Goal: Task Accomplishment & Management: Use online tool/utility

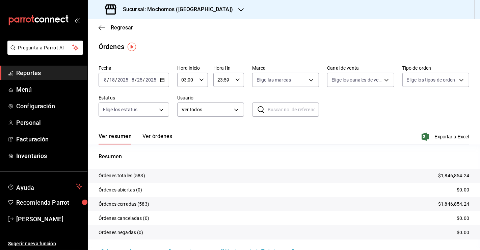
click at [37, 72] on span "Reportes" at bounding box center [49, 72] width 66 height 9
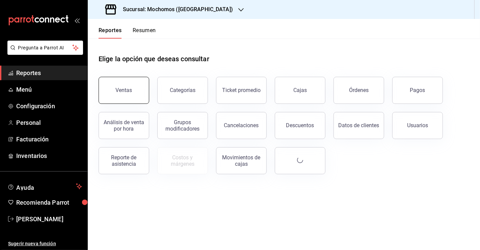
click at [111, 85] on button "Ventas" at bounding box center [124, 90] width 51 height 27
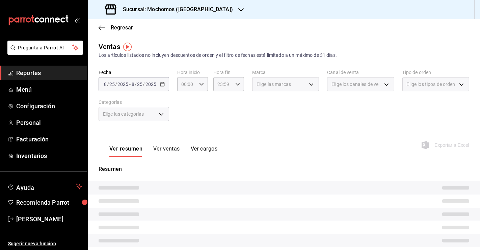
click at [163, 90] on div "[DATE] [DATE] - [DATE] [DATE]" at bounding box center [134, 84] width 71 height 14
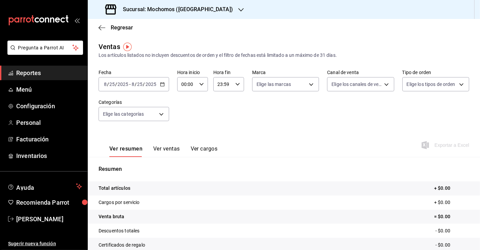
click at [164, 88] on div "[DATE] [DATE] - [DATE] [DATE]" at bounding box center [134, 84] width 71 height 14
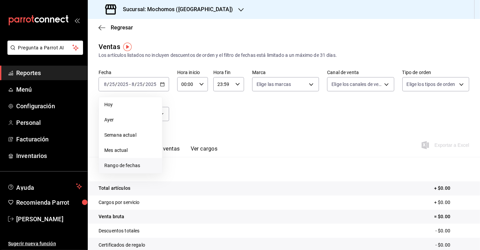
click at [131, 161] on li "Rango de fechas" at bounding box center [130, 165] width 63 height 15
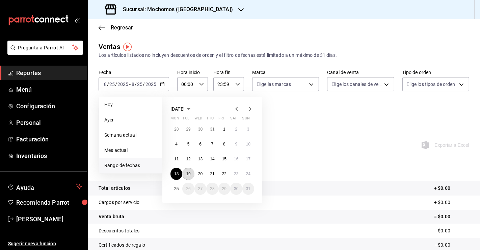
click at [192, 177] on button "19" at bounding box center [188, 173] width 12 height 12
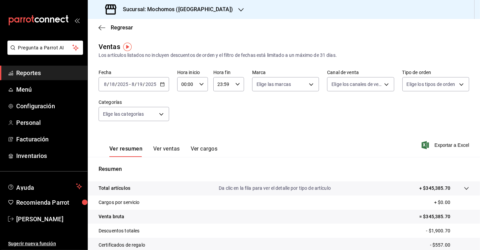
click at [186, 86] on input "00:00" at bounding box center [186, 84] width 19 height 14
click at [182, 143] on span "03" at bounding box center [184, 143] width 4 height 5
type input "03:00"
click at [218, 88] on div at bounding box center [240, 125] width 480 height 250
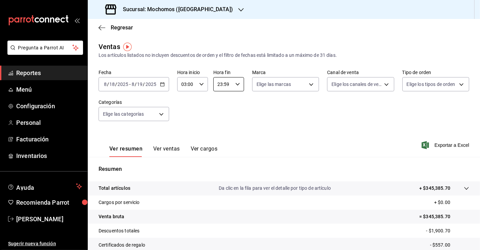
click at [218, 88] on input "23:59" at bounding box center [222, 84] width 19 height 14
click at [221, 112] on span "04" at bounding box center [219, 111] width 4 height 5
type input "04:59"
click at [298, 131] on div at bounding box center [240, 125] width 480 height 250
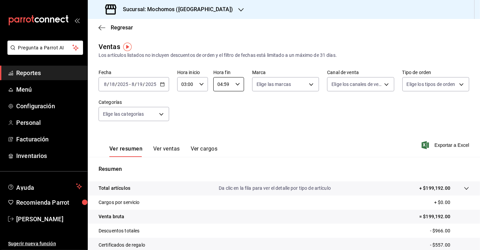
scroll to position [74, 0]
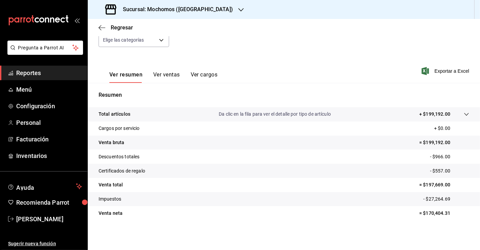
click at [427, 211] on p "= $170,404.31" at bounding box center [444, 212] width 50 height 7
copy p "170,404.31"
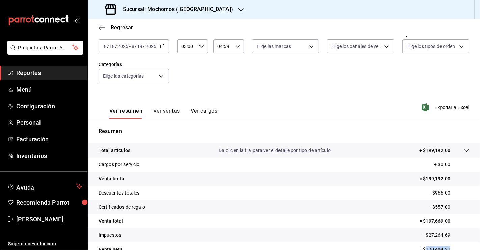
scroll to position [0, 0]
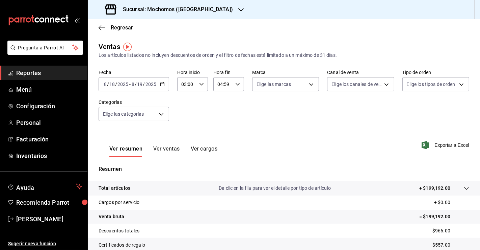
click at [159, 88] on div "[DATE] [DATE] - [DATE] [DATE]" at bounding box center [134, 84] width 71 height 14
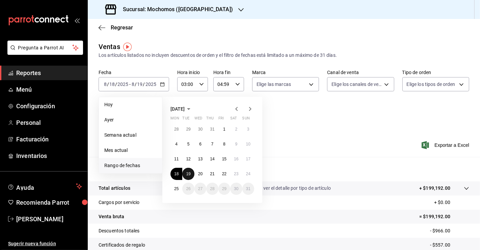
click at [187, 171] on abbr "19" at bounding box center [188, 173] width 4 height 5
click at [201, 176] on button "20" at bounding box center [200, 173] width 12 height 12
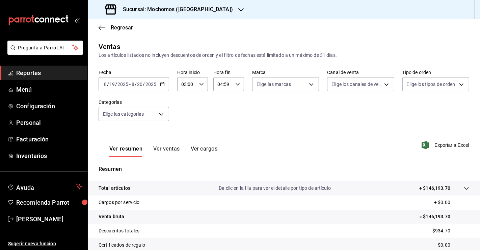
scroll to position [74, 0]
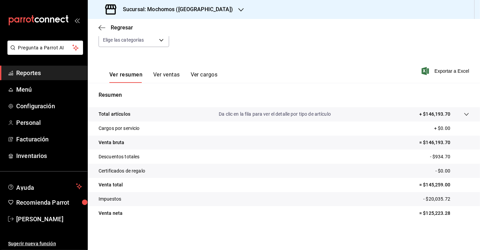
click at [433, 211] on p "= $125,223.28" at bounding box center [444, 212] width 50 height 7
copy p "125,223.28"
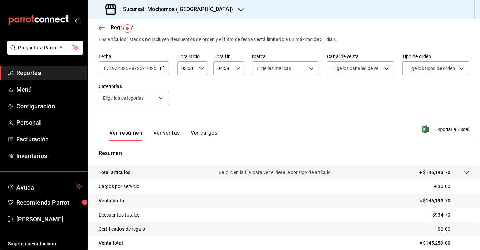
scroll to position [15, 0]
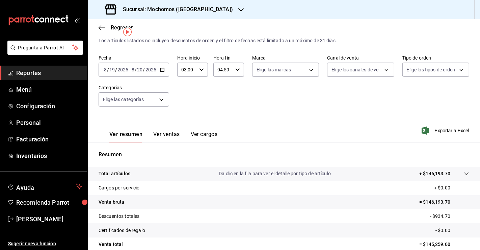
click at [163, 69] on icon "button" at bounding box center [162, 69] width 5 height 5
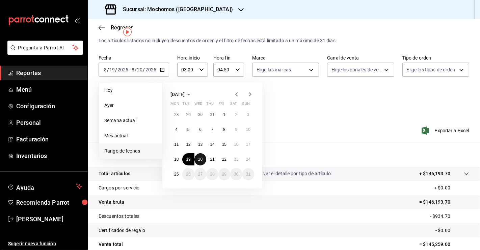
click at [202, 161] on button "20" at bounding box center [200, 159] width 12 height 12
click at [213, 161] on button "21" at bounding box center [212, 159] width 12 height 12
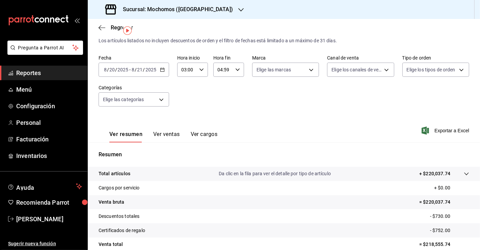
scroll to position [74, 0]
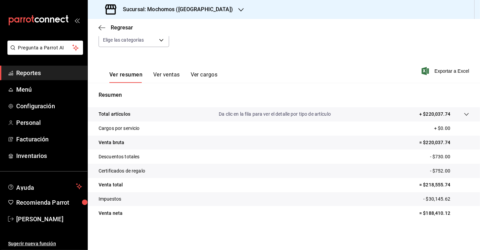
click at [424, 215] on p "= $188,410.12" at bounding box center [444, 212] width 50 height 7
copy p "188,410.12"
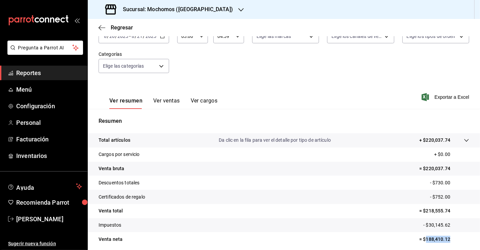
scroll to position [23, 0]
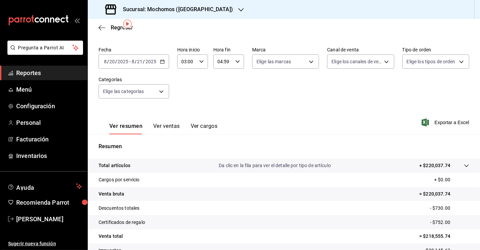
click at [160, 61] on icon "button" at bounding box center [162, 61] width 5 height 5
drag, startPoint x: 160, startPoint y: 61, endPoint x: 207, endPoint y: 132, distance: 85.2
click at [162, 60] on icon "button" at bounding box center [162, 61] width 5 height 5
click at [163, 64] on div "[DATE] [DATE] - [DATE] [DATE]" at bounding box center [134, 61] width 71 height 14
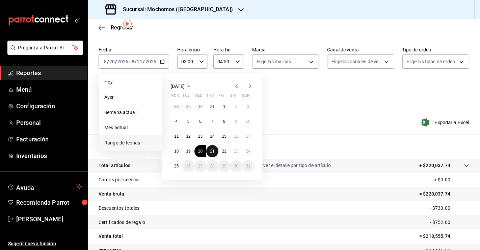
click at [214, 151] on abbr "21" at bounding box center [212, 151] width 4 height 5
click at [223, 154] on button "22" at bounding box center [224, 151] width 12 height 12
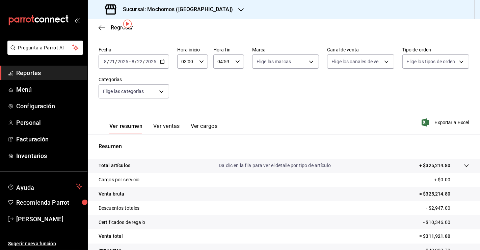
scroll to position [74, 0]
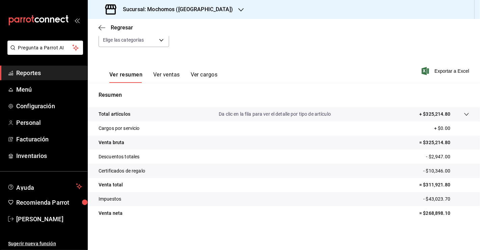
click at [433, 215] on p "= $268,898.10" at bounding box center [444, 212] width 50 height 7
copy p "268,898.10"
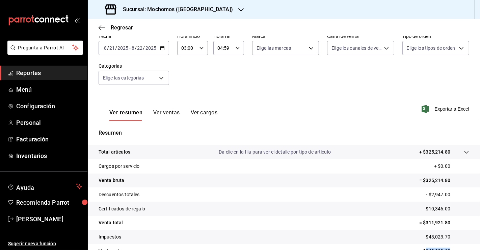
click at [162, 48] on icon "button" at bounding box center [162, 48] width 5 height 5
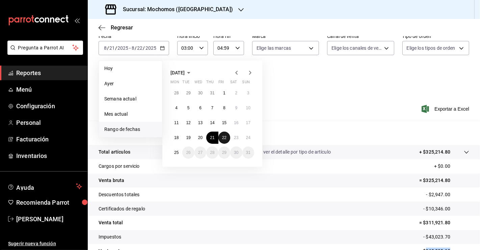
click at [224, 138] on abbr "22" at bounding box center [224, 137] width 4 height 5
click at [239, 143] on div "28 29 30 31 1 2 3 4 5 6 7 8 9 10 11 12 13 14 15 16 17 18 19 20 21 22 23 24 25 2…" at bounding box center [213, 123] width 84 height 72
click at [238, 139] on abbr "23" at bounding box center [236, 137] width 4 height 5
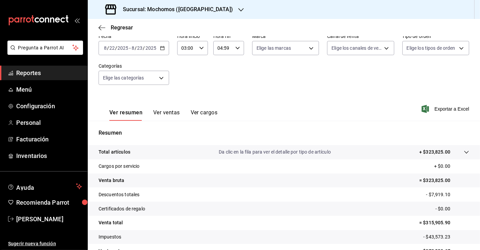
scroll to position [74, 0]
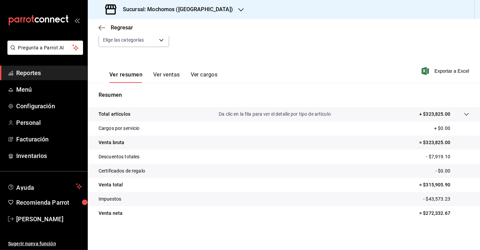
click at [426, 212] on p "= $272,332.67" at bounding box center [444, 212] width 50 height 7
copy p "272,332.67"
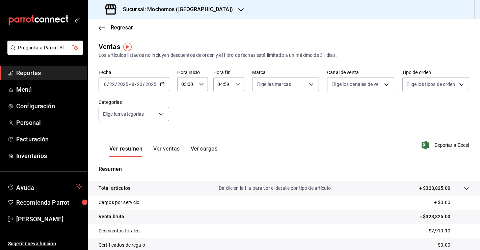
click at [161, 83] on icon "button" at bounding box center [162, 84] width 5 height 5
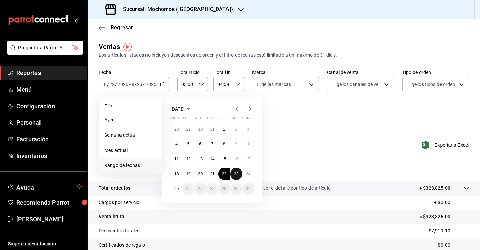
click at [239, 172] on button "23" at bounding box center [236, 173] width 12 height 12
click at [249, 174] on abbr "24" at bounding box center [248, 173] width 4 height 5
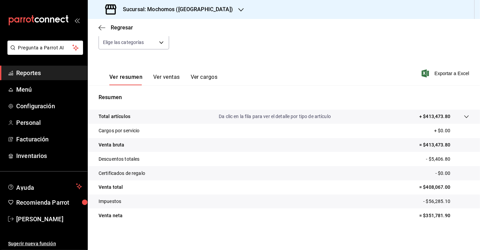
scroll to position [74, 0]
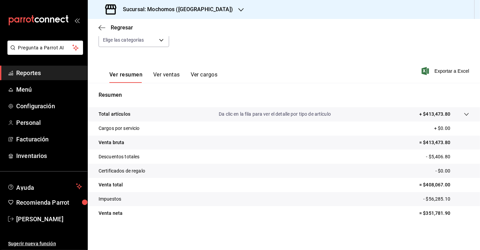
click at [423, 212] on p "= $351,781.90" at bounding box center [444, 212] width 50 height 7
copy p "351,781.90"
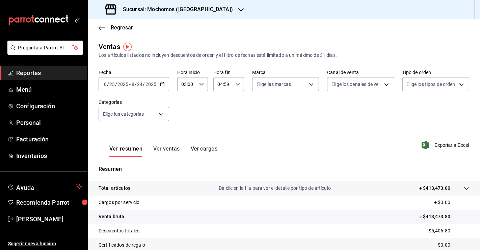
click at [163, 78] on div "[DATE] [DATE] - [DATE] [DATE]" at bounding box center [134, 84] width 71 height 14
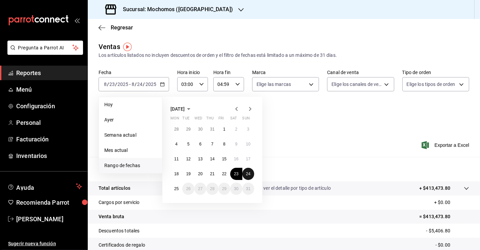
click at [245, 175] on button "24" at bounding box center [248, 173] width 12 height 12
click at [175, 183] on button "25" at bounding box center [177, 188] width 12 height 12
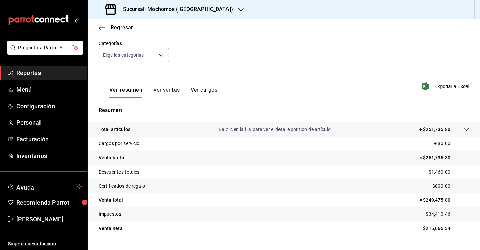
scroll to position [62, 0]
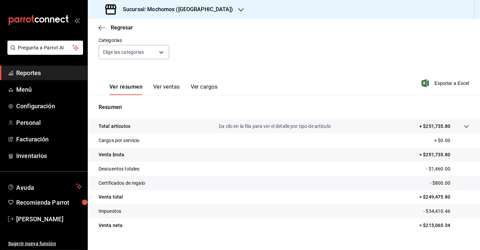
click at [430, 222] on p "= $215,065.34" at bounding box center [444, 224] width 50 height 7
copy p "215,065.34"
click at [45, 72] on span "Reportes" at bounding box center [49, 72] width 66 height 9
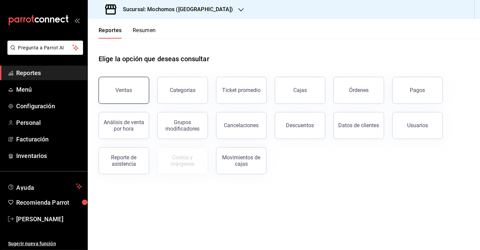
click at [132, 94] on button "Ventas" at bounding box center [124, 90] width 51 height 27
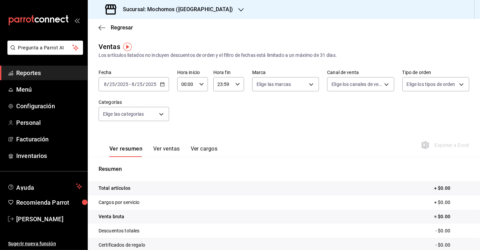
click at [162, 84] on icon "button" at bounding box center [162, 84] width 5 height 5
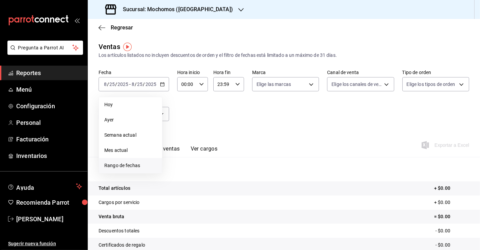
click at [142, 164] on span "Rango de fechas" at bounding box center [130, 165] width 52 height 7
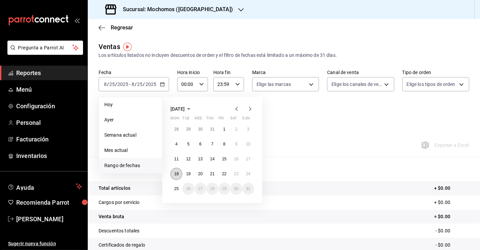
click at [178, 174] on abbr "18" at bounding box center [176, 173] width 4 height 5
click at [178, 186] on abbr "25" at bounding box center [176, 188] width 4 height 5
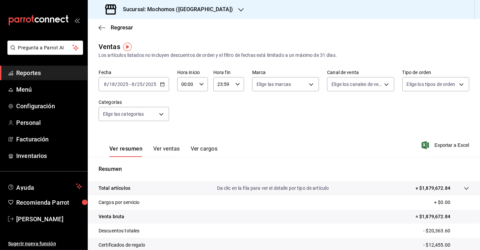
click at [188, 84] on input "00:00" at bounding box center [186, 84] width 19 height 14
click at [185, 129] on span "04" at bounding box center [184, 127] width 4 height 5
type input "04:00"
click at [185, 129] on span "04" at bounding box center [184, 127] width 4 height 5
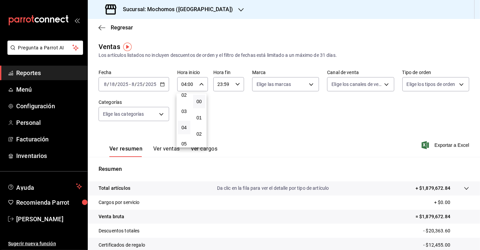
click at [254, 116] on div at bounding box center [240, 125] width 480 height 250
click at [439, 145] on span "Exportar a Excel" at bounding box center [446, 145] width 46 height 8
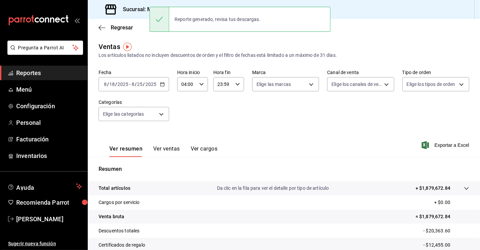
click at [155, 82] on input "2025" at bounding box center [150, 83] width 11 height 5
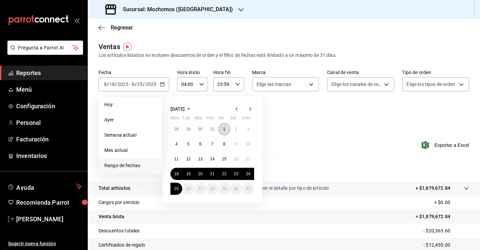
click at [228, 129] on button "1" at bounding box center [224, 129] width 12 height 12
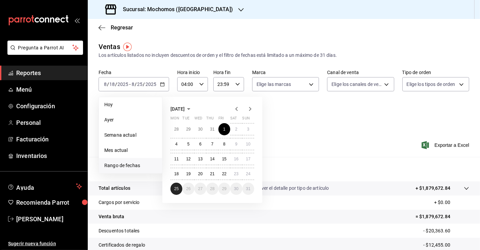
click at [179, 188] on button "25" at bounding box center [177, 188] width 12 height 12
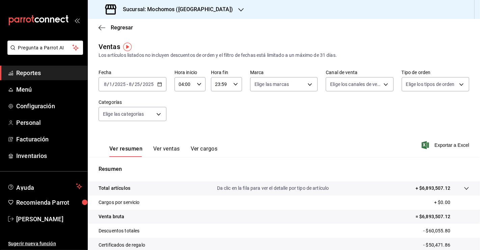
click at [283, 35] on div "Regresar" at bounding box center [284, 27] width 392 height 17
click at [434, 144] on span "Exportar a Excel" at bounding box center [446, 145] width 46 height 8
click at [26, 78] on link "Reportes" at bounding box center [43, 72] width 87 height 15
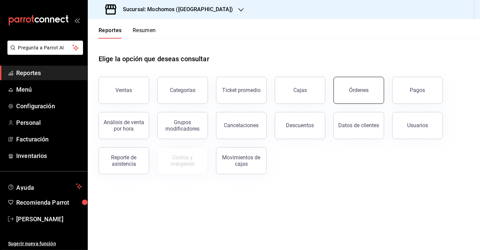
click at [352, 88] on div "Órdenes" at bounding box center [359, 90] width 20 height 6
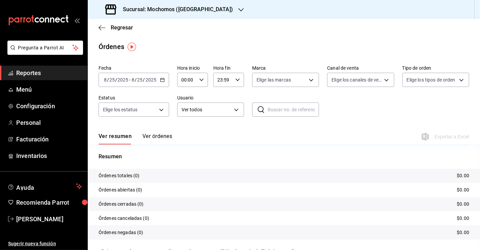
click at [158, 81] on div "[DATE] [DATE] - [DATE] [DATE]" at bounding box center [134, 80] width 71 height 14
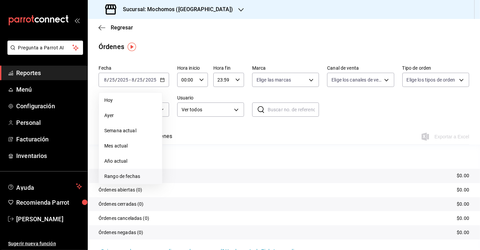
click at [141, 178] on span "Rango de fechas" at bounding box center [130, 176] width 52 height 7
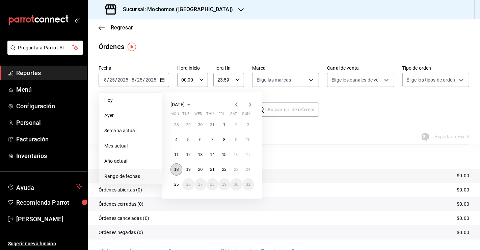
click at [176, 167] on abbr "18" at bounding box center [176, 169] width 4 height 5
click at [177, 186] on abbr "25" at bounding box center [176, 184] width 4 height 5
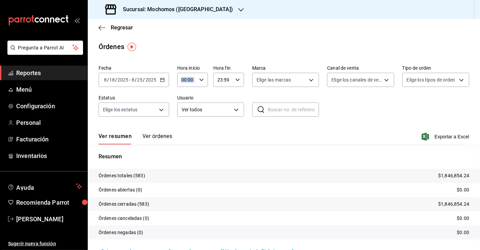
click at [199, 79] on div "00:00 Hora inicio" at bounding box center [192, 80] width 31 height 14
click at [183, 129] on button "03" at bounding box center [184, 124] width 12 height 14
type input "03:00"
click at [254, 137] on div at bounding box center [240, 125] width 480 height 250
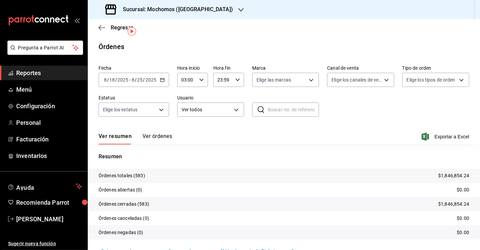
scroll to position [15, 0]
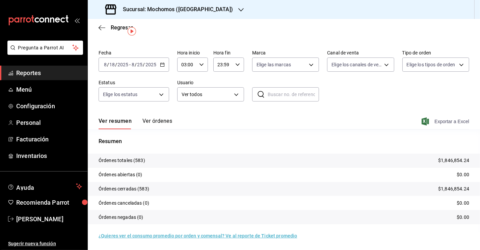
click at [446, 123] on span "Exportar a Excel" at bounding box center [446, 121] width 46 height 8
